Goal: Task Accomplishment & Management: Use online tool/utility

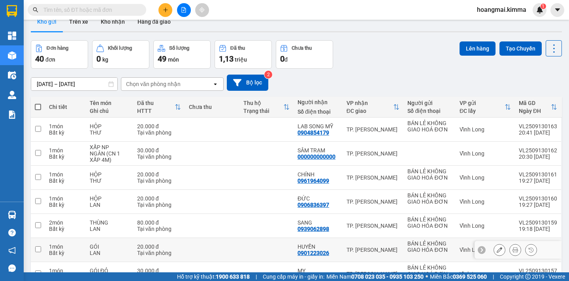
scroll to position [133, 0]
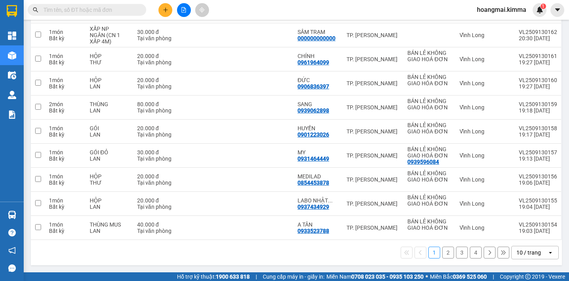
click at [536, 249] on div "10 / trang" at bounding box center [530, 253] width 36 height 13
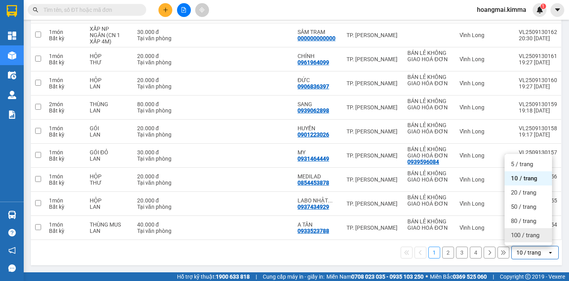
click at [530, 236] on span "100 / trang" at bounding box center [525, 236] width 28 height 8
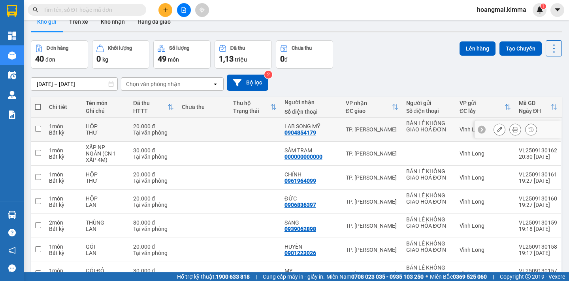
scroll to position [0, 0]
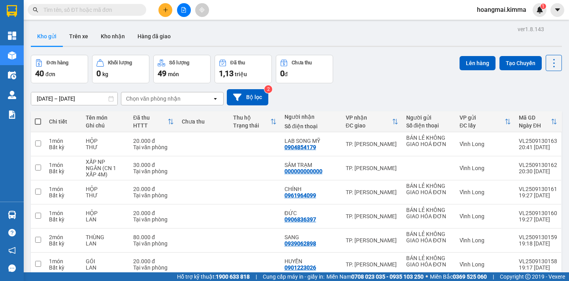
click at [39, 121] on span at bounding box center [38, 122] width 6 height 6
click at [38, 118] on input "checkbox" at bounding box center [38, 118] width 0 height 0
checkbox input "true"
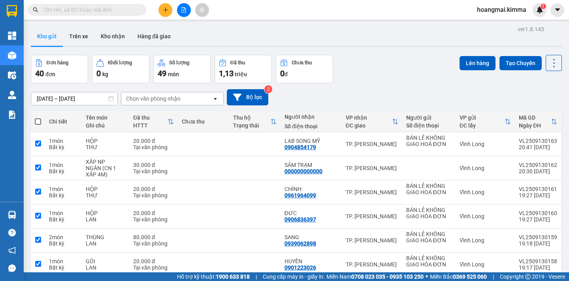
checkbox input "true"
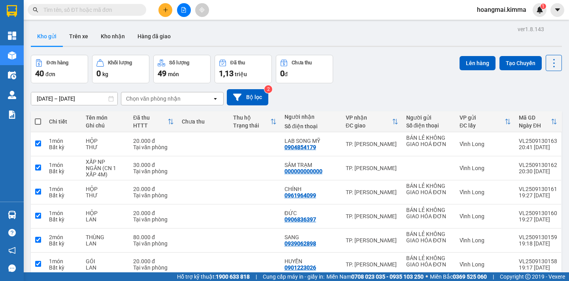
checkbox input "true"
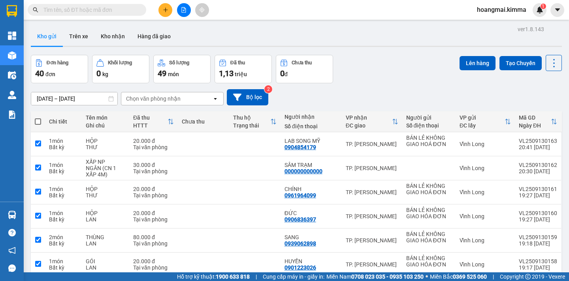
checkbox input "true"
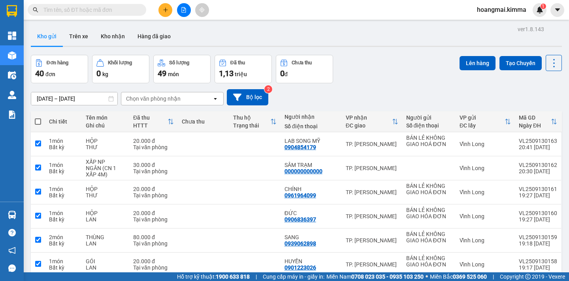
checkbox input "true"
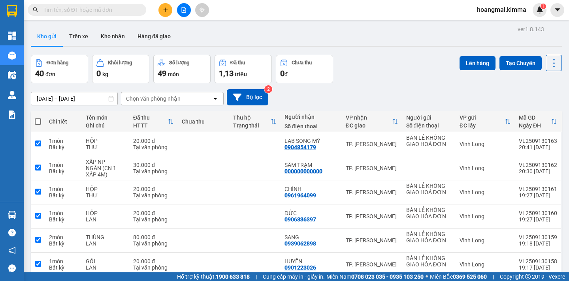
checkbox input "true"
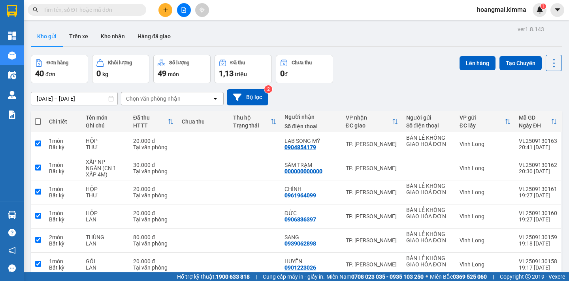
checkbox input "true"
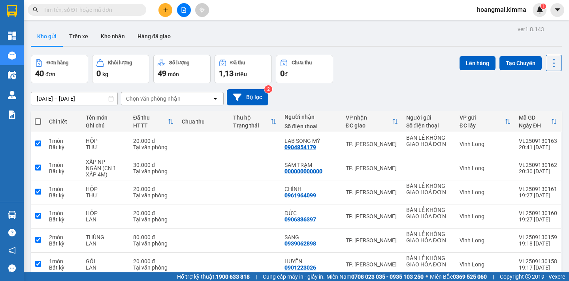
checkbox input "true"
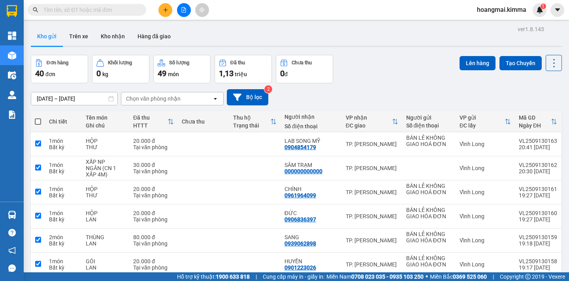
checkbox input "true"
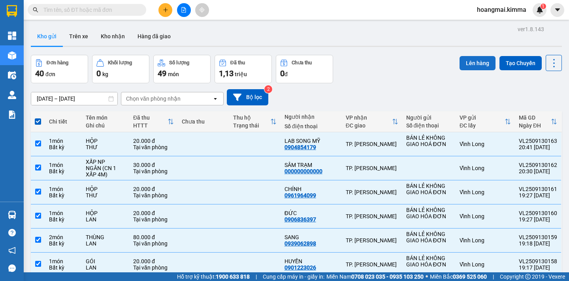
click at [468, 65] on button "Lên hàng" at bounding box center [478, 63] width 36 height 14
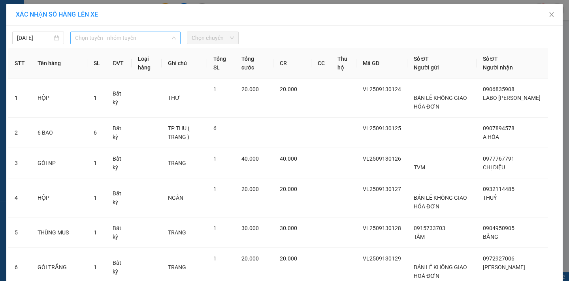
click at [115, 38] on span "Chọn tuyến - nhóm tuyến" at bounding box center [125, 38] width 101 height 12
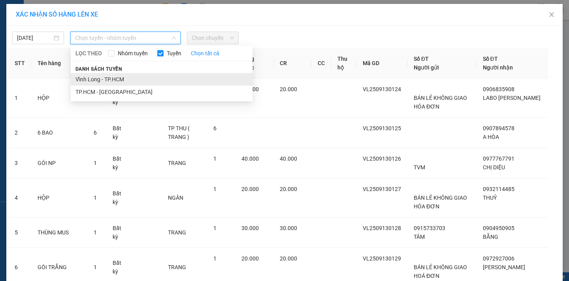
click at [104, 81] on li "Vĩnh Long - TP.HCM" at bounding box center [162, 79] width 182 height 13
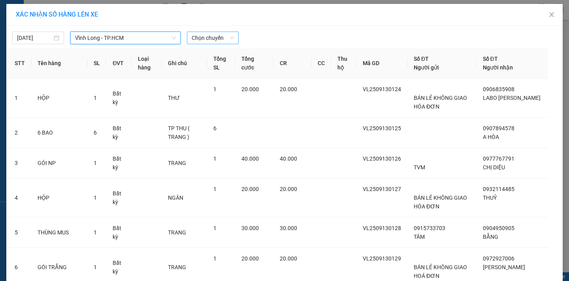
click at [227, 39] on span "Chọn chuyến" at bounding box center [213, 38] width 42 height 12
click at [229, 37] on span "Chọn chuyến" at bounding box center [213, 38] width 42 height 12
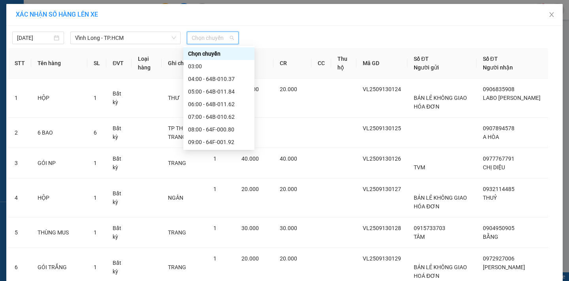
click at [225, 41] on span "Chọn chuyến" at bounding box center [213, 38] width 42 height 12
click at [218, 76] on div "04:00 - 64B-010.37" at bounding box center [219, 79] width 62 height 9
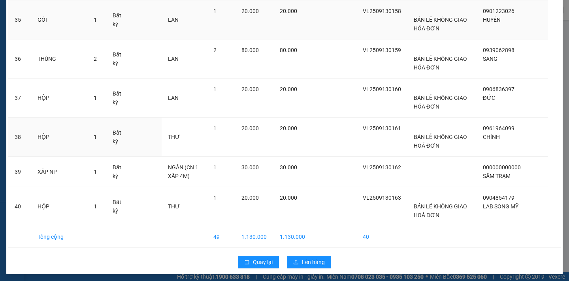
scroll to position [1347, 0]
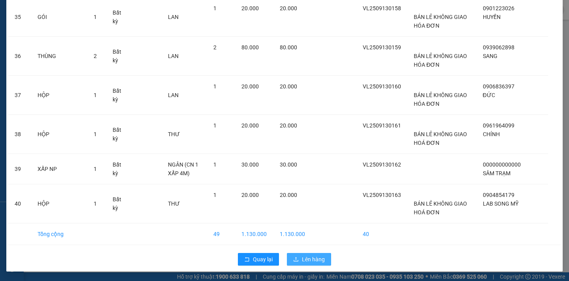
click at [318, 262] on span "Lên hàng" at bounding box center [313, 259] width 23 height 9
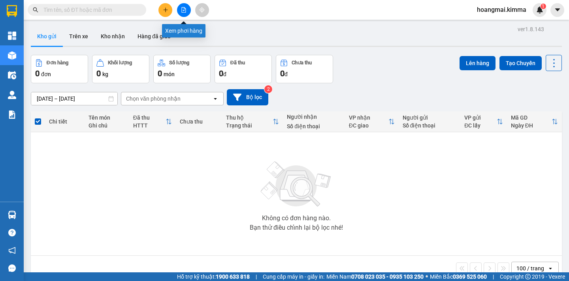
click at [187, 10] on button at bounding box center [184, 10] width 14 height 14
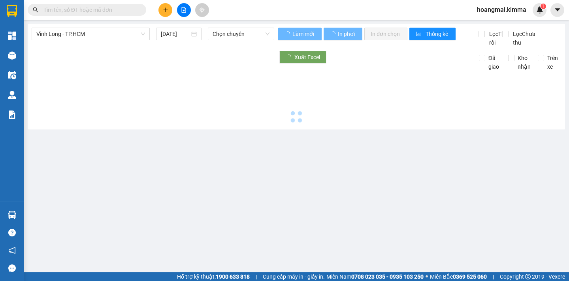
type input "14/09/2025"
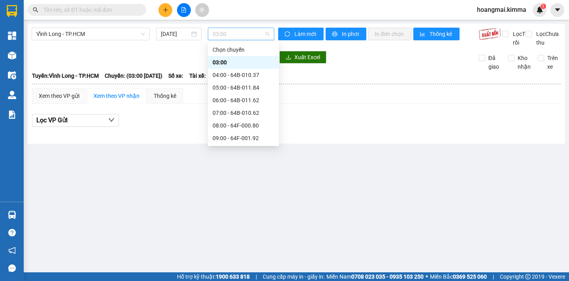
click at [247, 30] on span "03:00" at bounding box center [241, 34] width 57 height 12
click at [246, 74] on div "04:00 - 64B-010.37" at bounding box center [244, 75] width 62 height 9
